Goal: Task Accomplishment & Management: Complete application form

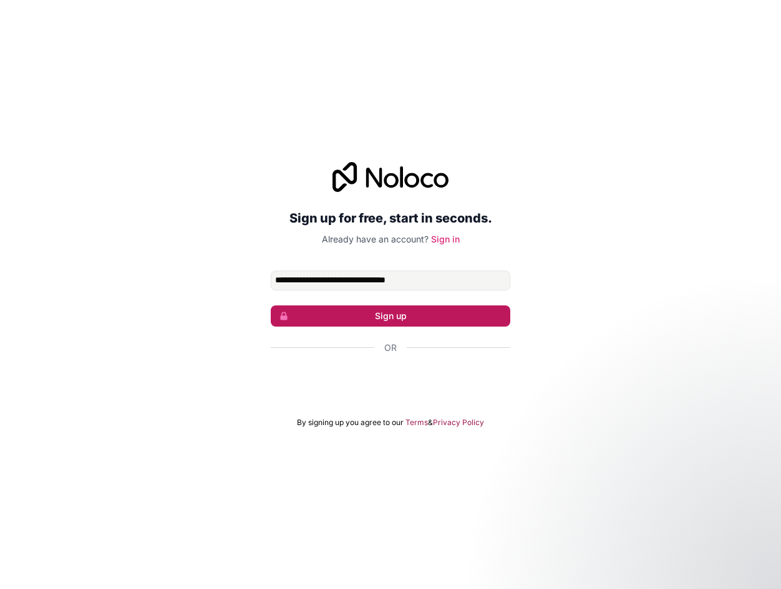
type input "**********"
click at [427, 311] on button "Sign up" at bounding box center [390, 316] width 239 height 21
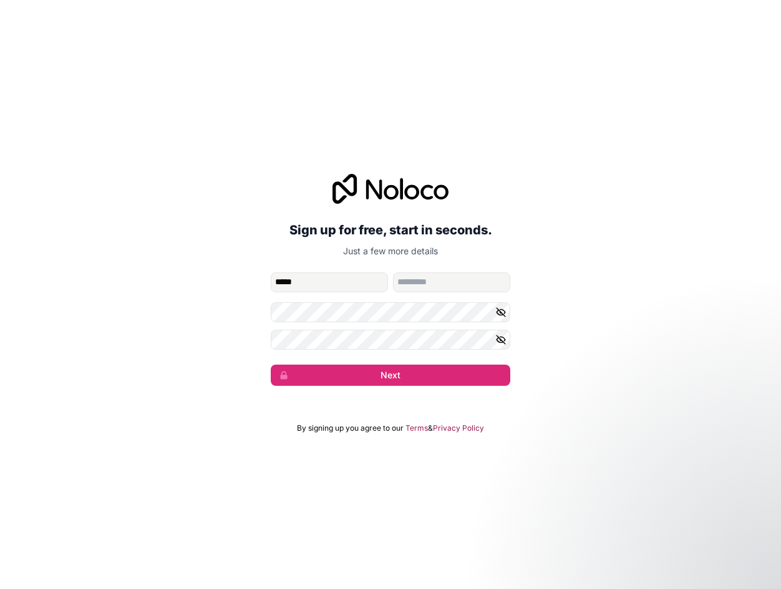
type input "*****"
type input "*********"
click at [352, 364] on form "**********" at bounding box center [390, 329] width 239 height 113
click at [354, 372] on button "Next" at bounding box center [390, 375] width 239 height 21
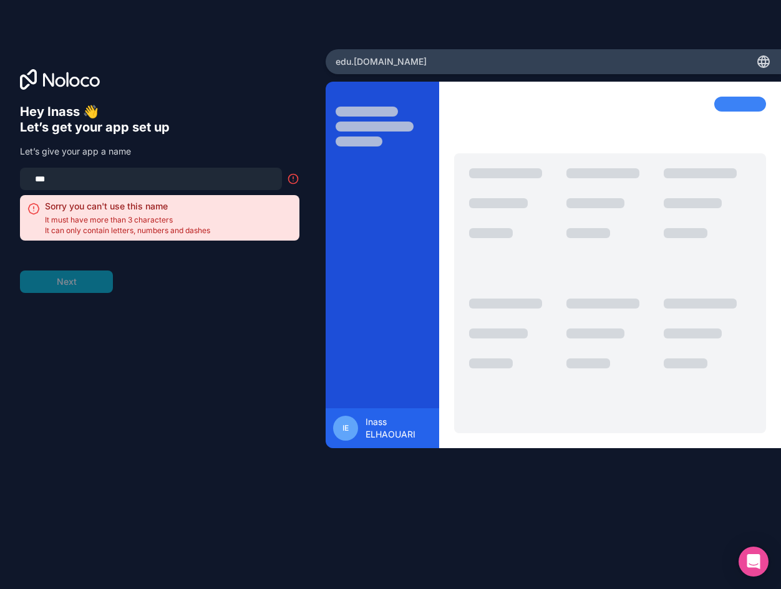
drag, startPoint x: 130, startPoint y: 173, endPoint x: -19, endPoint y: 176, distance: 149.1
click at [0, 176] on html "Hey Inass 👋 Let’s get your app set up Let’s give your app a name *** Sorry you …" at bounding box center [390, 294] width 781 height 589
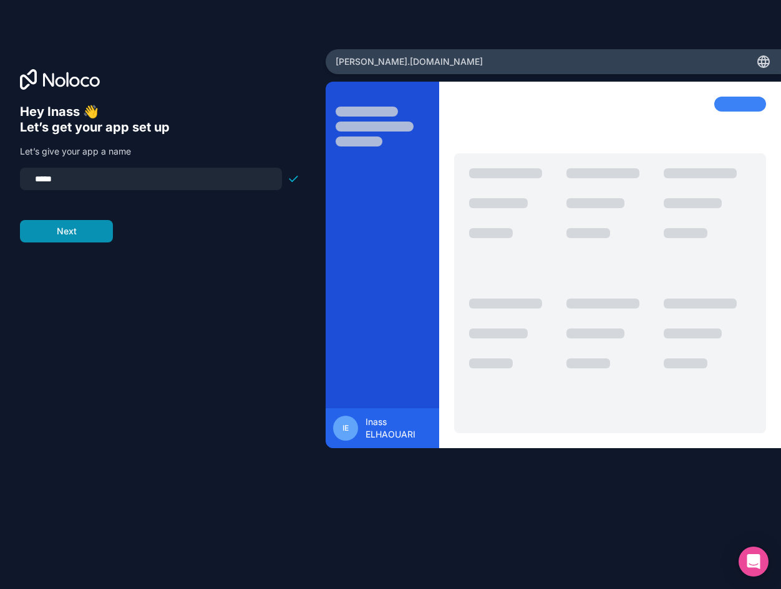
type input "*****"
click at [78, 234] on button "Next" at bounding box center [66, 231] width 93 height 22
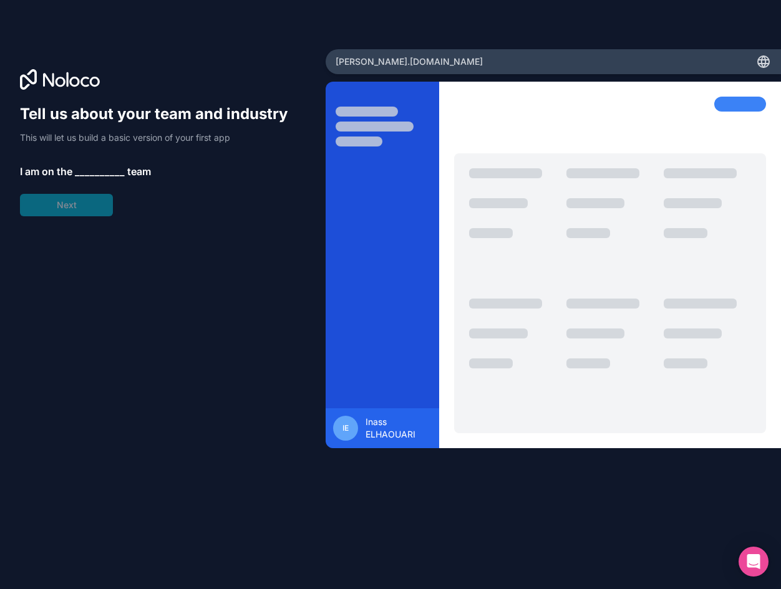
click at [103, 168] on span "__________" at bounding box center [100, 171] width 50 height 15
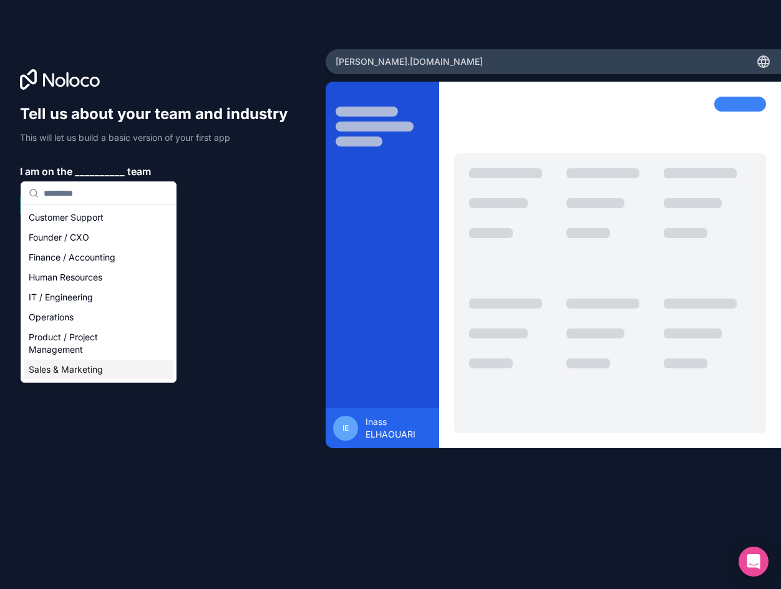
type input "*"
click at [96, 350] on div "Product / Project Management" at bounding box center [99, 343] width 150 height 32
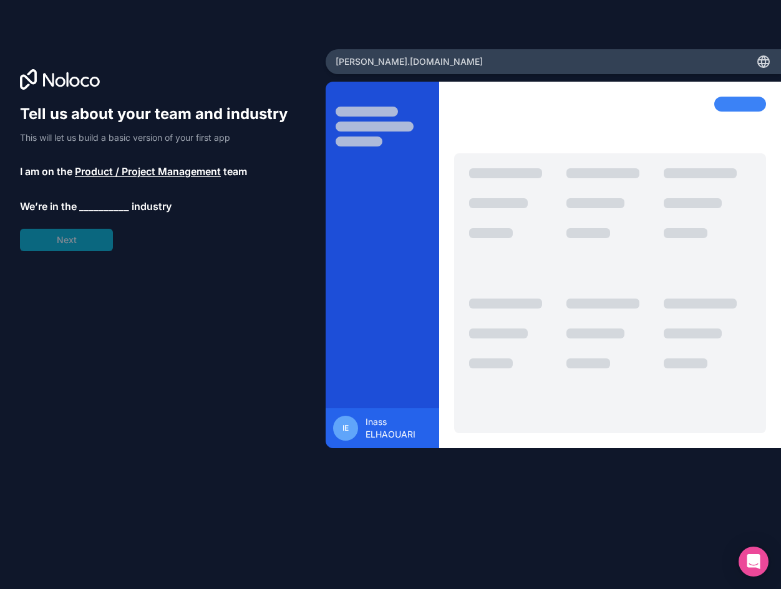
click at [100, 208] on span "__________" at bounding box center [104, 206] width 50 height 15
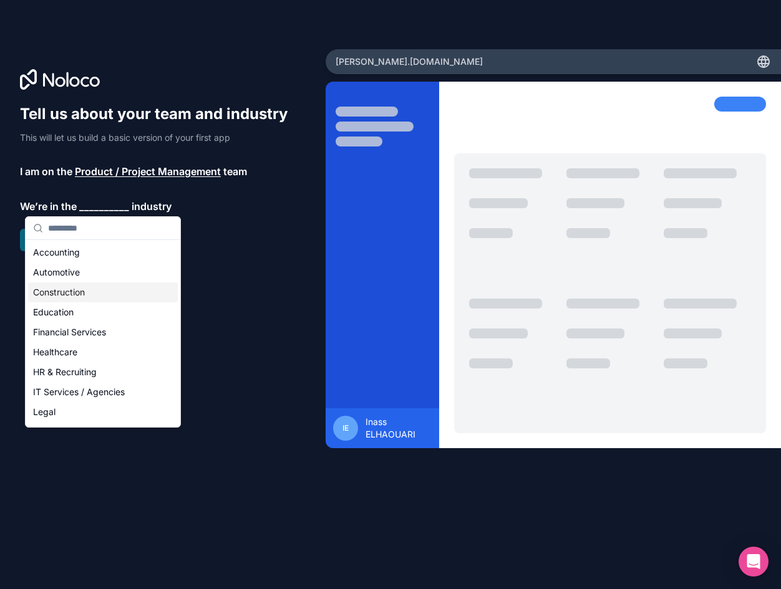
click at [93, 292] on div "Construction" at bounding box center [103, 292] width 150 height 20
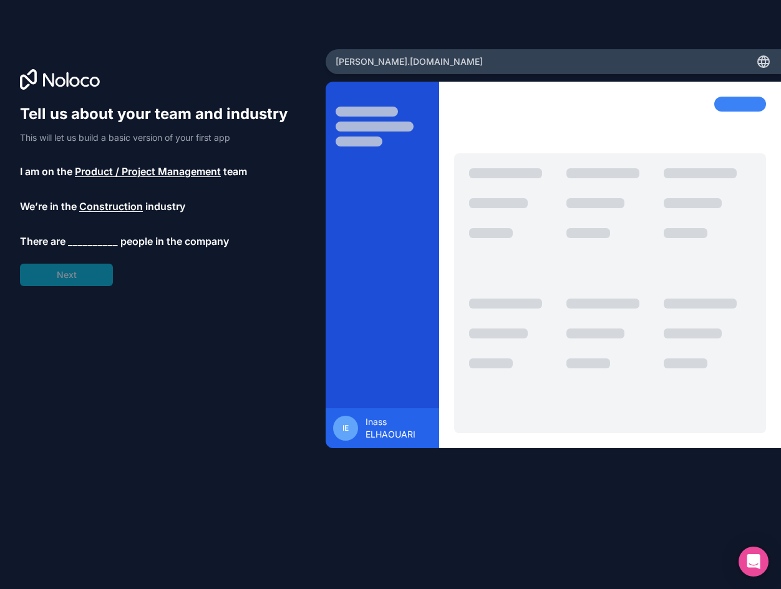
click at [82, 245] on span "__________" at bounding box center [93, 241] width 50 height 15
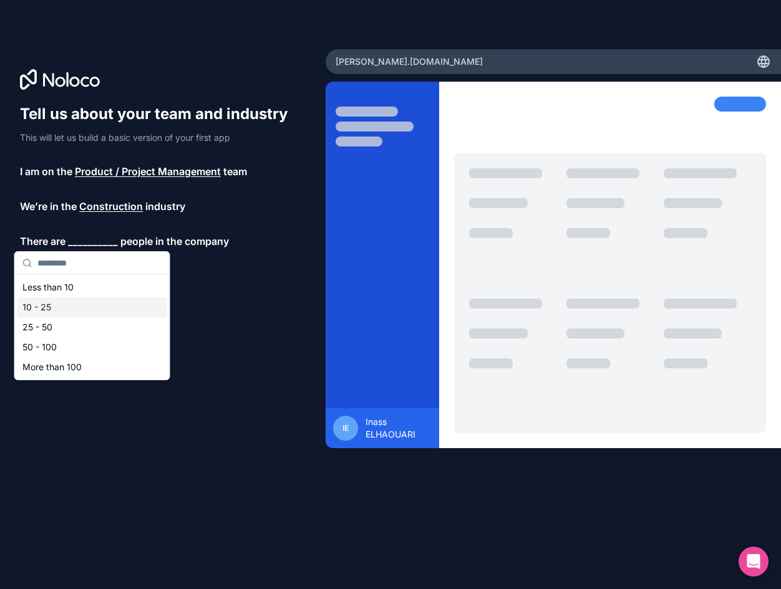
click at [64, 310] on div "10 - 25" at bounding box center [92, 307] width 150 height 20
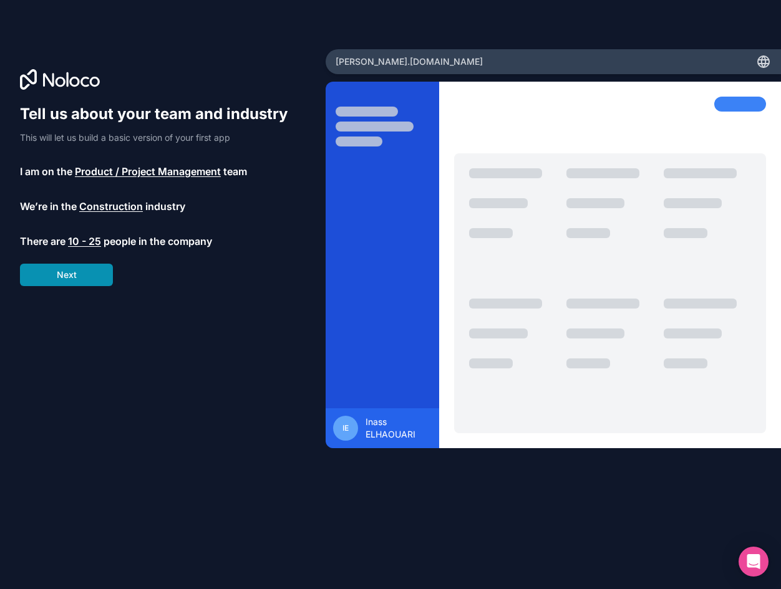
click at [85, 275] on button "Next" at bounding box center [66, 275] width 93 height 22
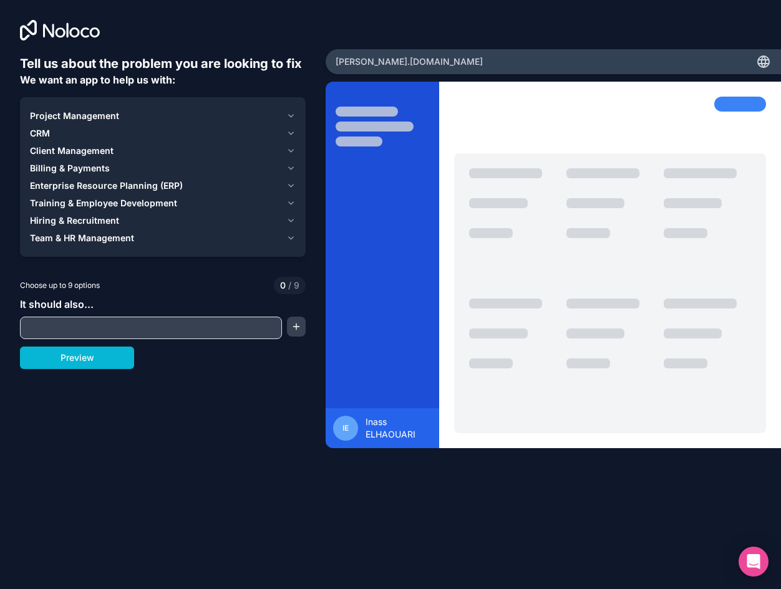
click at [87, 112] on span "Project Management" at bounding box center [74, 116] width 89 height 12
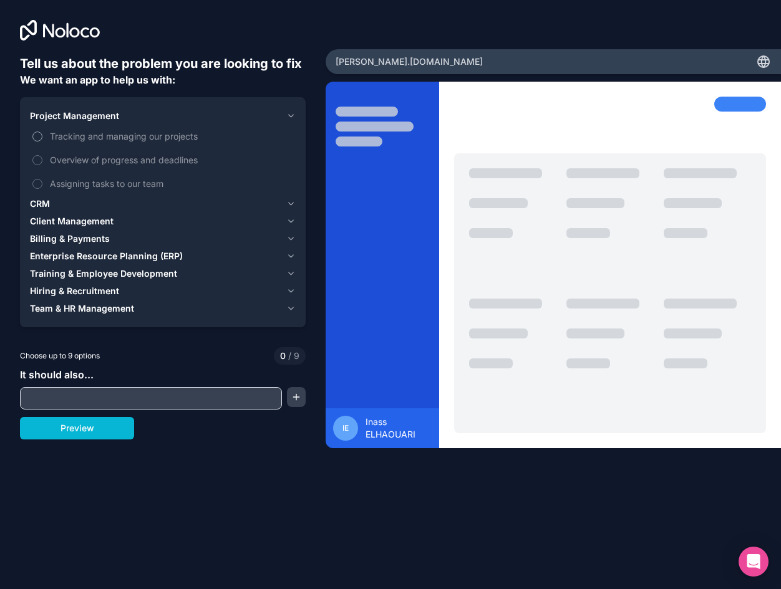
click at [73, 135] on span "Tracking and managing our projects" at bounding box center [171, 136] width 243 height 13
click at [42, 135] on button "Tracking and managing our projects" at bounding box center [37, 137] width 10 height 10
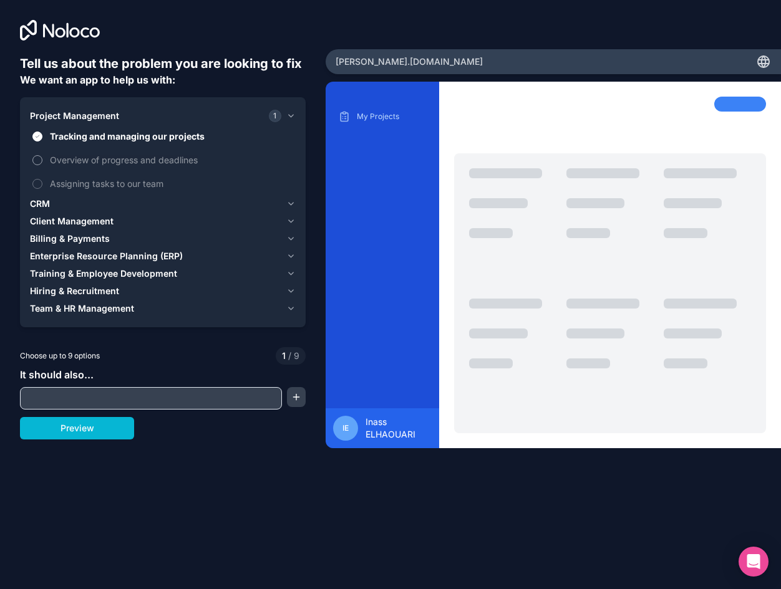
click at [62, 164] on span "Overview of progress and deadlines" at bounding box center [171, 159] width 243 height 13
click at [42, 164] on button "Overview of progress and deadlines" at bounding box center [37, 160] width 10 height 10
click at [65, 182] on span "Assigning tasks to our team" at bounding box center [171, 183] width 243 height 13
click at [42, 182] on button "Assigning tasks to our team" at bounding box center [37, 184] width 10 height 10
click at [294, 114] on icon "button" at bounding box center [290, 116] width 9 height 10
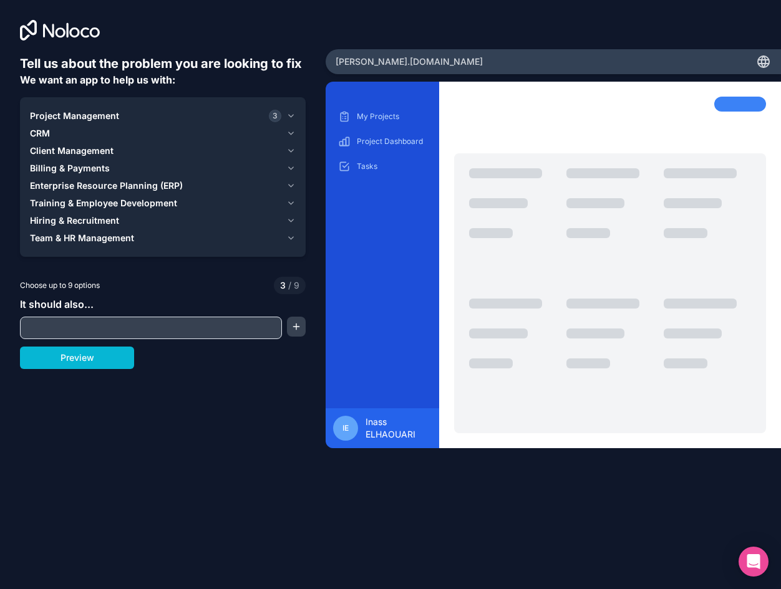
click at [209, 151] on div "Client Management" at bounding box center [155, 151] width 251 height 12
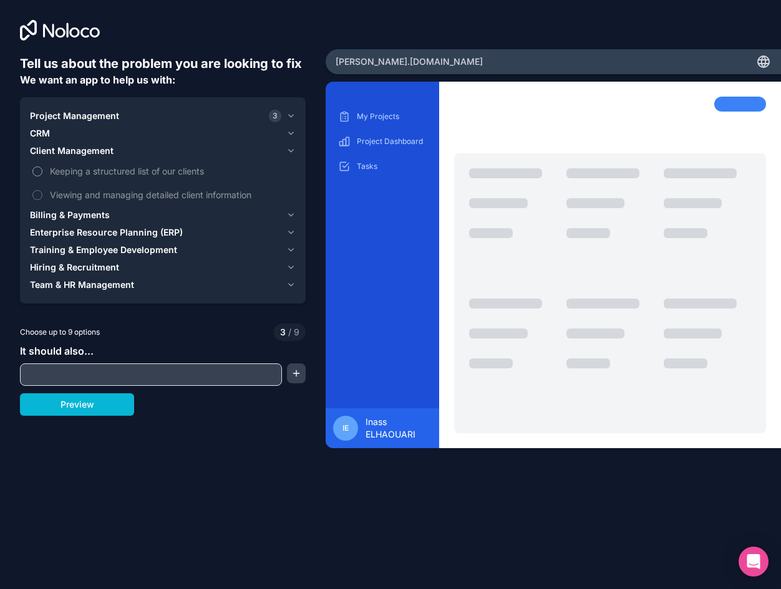
click at [193, 168] on span "Keeping a structured list of our clients" at bounding box center [171, 171] width 243 height 13
click at [42, 168] on button "Keeping a structured list of our clients" at bounding box center [37, 172] width 10 height 10
click at [193, 192] on span "Viewing and managing detailed client information" at bounding box center [171, 194] width 243 height 13
click at [42, 192] on button "Viewing and managing detailed client information" at bounding box center [37, 195] width 10 height 10
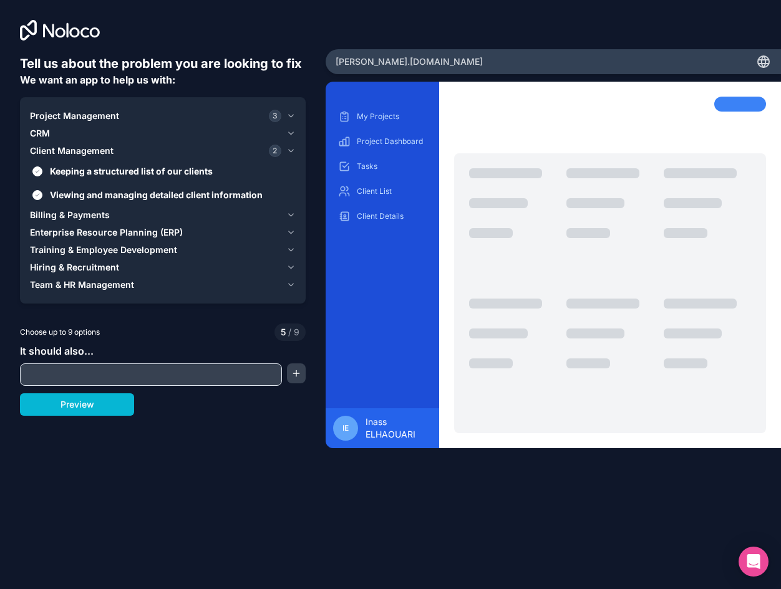
click at [216, 135] on div "CRM" at bounding box center [155, 133] width 251 height 12
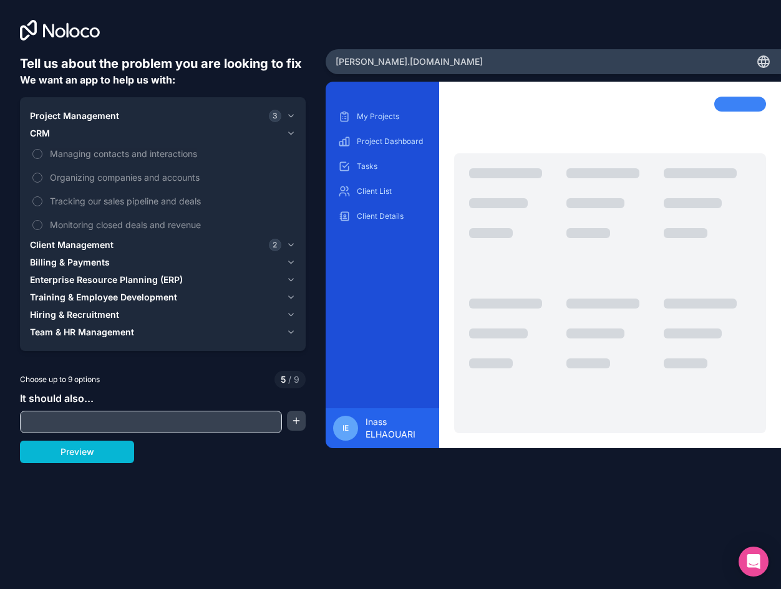
click at [216, 135] on div "CRM" at bounding box center [155, 133] width 251 height 12
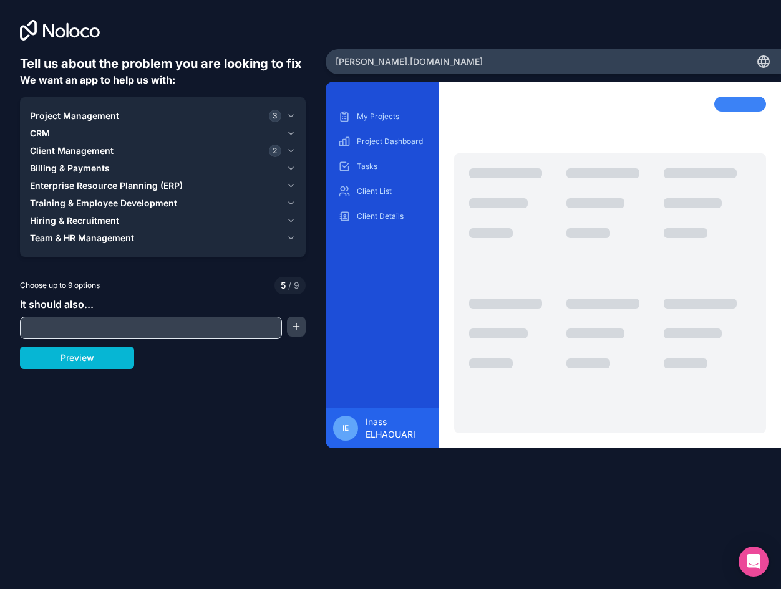
click at [198, 148] on div "Client Management 2" at bounding box center [155, 151] width 251 height 12
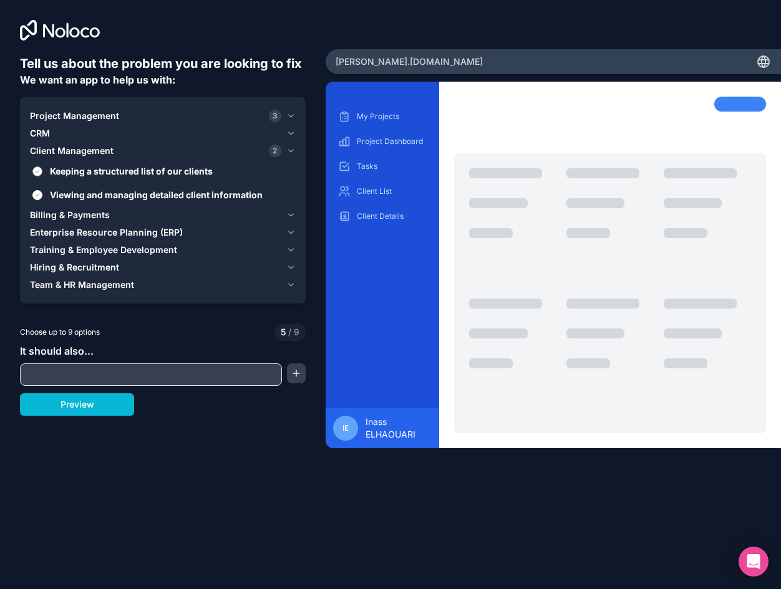
click at [168, 173] on span "Keeping a structured list of our clients" at bounding box center [171, 171] width 243 height 13
click at [42, 173] on button "Keeping a structured list of our clients" at bounding box center [37, 172] width 10 height 10
click at [171, 195] on span "Viewing and managing detailed client information" at bounding box center [171, 194] width 243 height 13
click at [42, 195] on button "Viewing and managing detailed client information" at bounding box center [37, 195] width 10 height 10
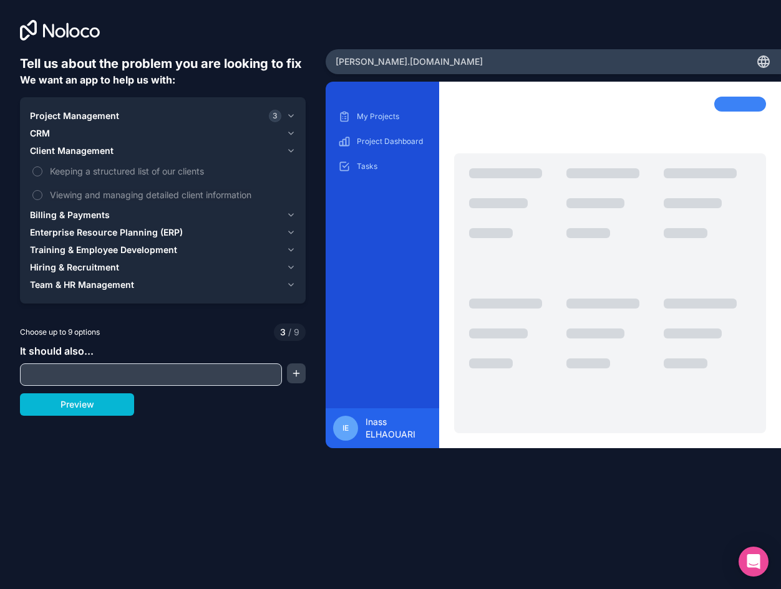
click at [175, 158] on button "Client Management" at bounding box center [163, 150] width 266 height 17
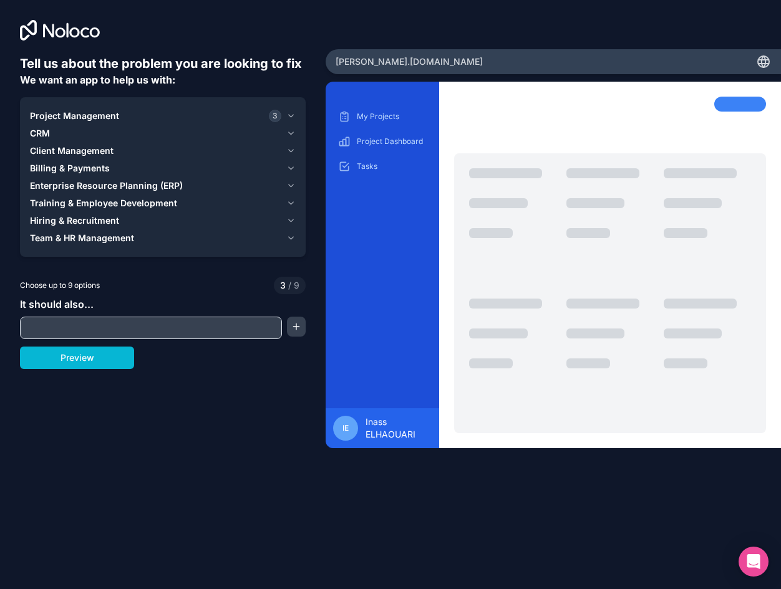
click at [162, 326] on input "text" at bounding box center [151, 327] width 256 height 17
click at [294, 329] on button "button" at bounding box center [296, 327] width 18 height 20
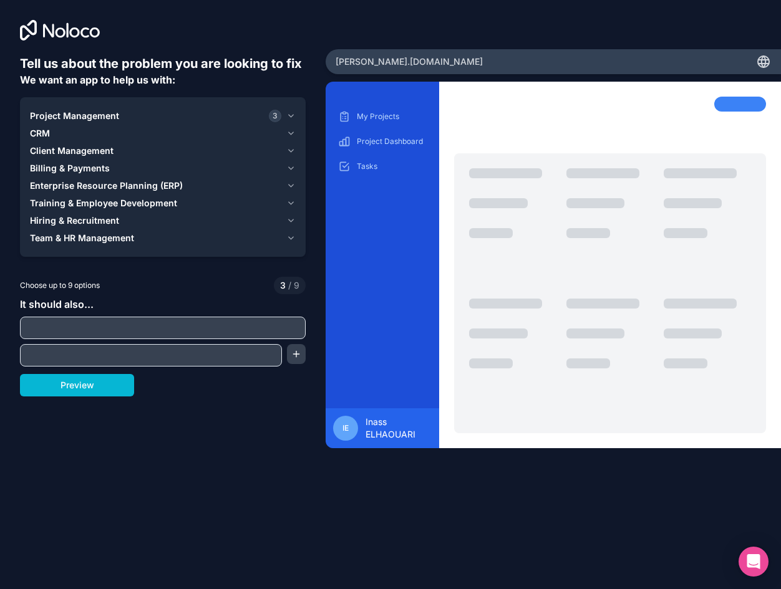
click at [246, 355] on input "text" at bounding box center [151, 355] width 256 height 17
click at [180, 326] on input "text" at bounding box center [162, 327] width 279 height 17
click at [115, 390] on button "Preview" at bounding box center [77, 385] width 114 height 22
